Goal: Check status: Check status

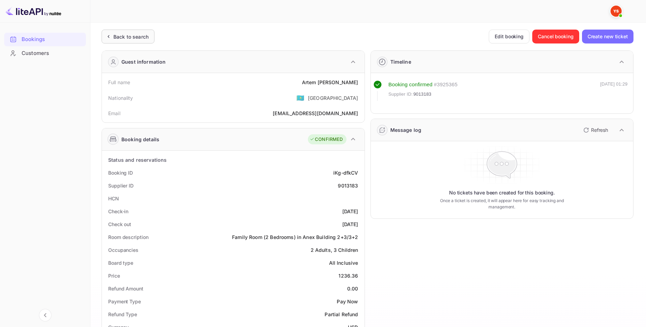
click at [121, 32] on div "Back to search" at bounding box center [128, 37] width 53 height 14
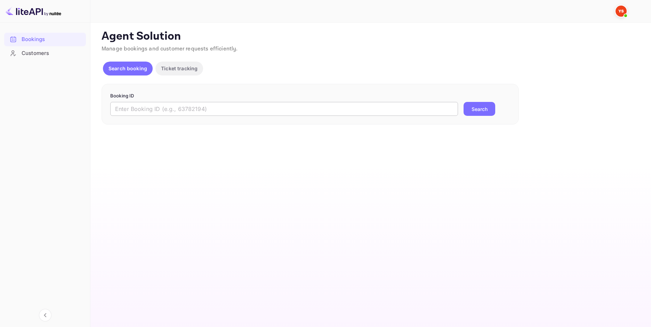
click at [277, 114] on input "text" at bounding box center [284, 109] width 348 height 14
paste input "7785748"
type input "7785748"
click at [471, 108] on button "Search" at bounding box center [480, 109] width 32 height 14
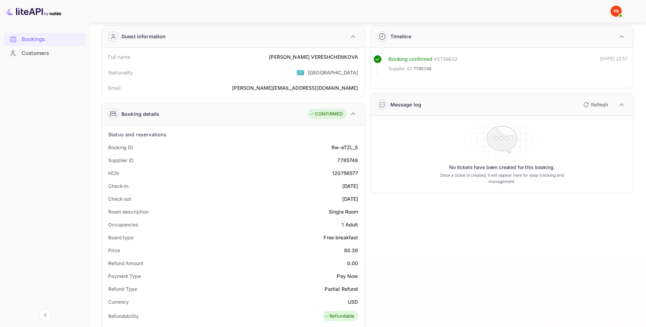
scroll to position [70, 0]
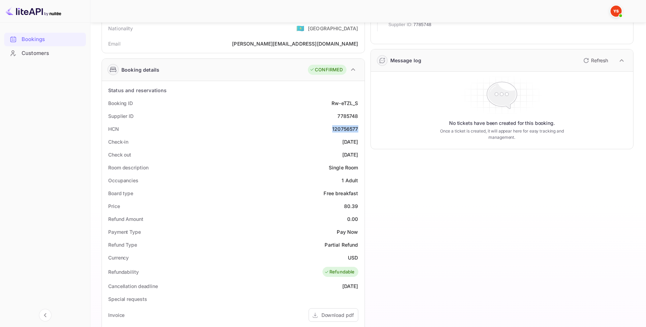
drag, startPoint x: 338, startPoint y: 127, endPoint x: 359, endPoint y: 127, distance: 20.5
click at [359, 127] on div "HCN 120756577" at bounding box center [233, 128] width 257 height 13
